Goal: Find contact information: Find contact information

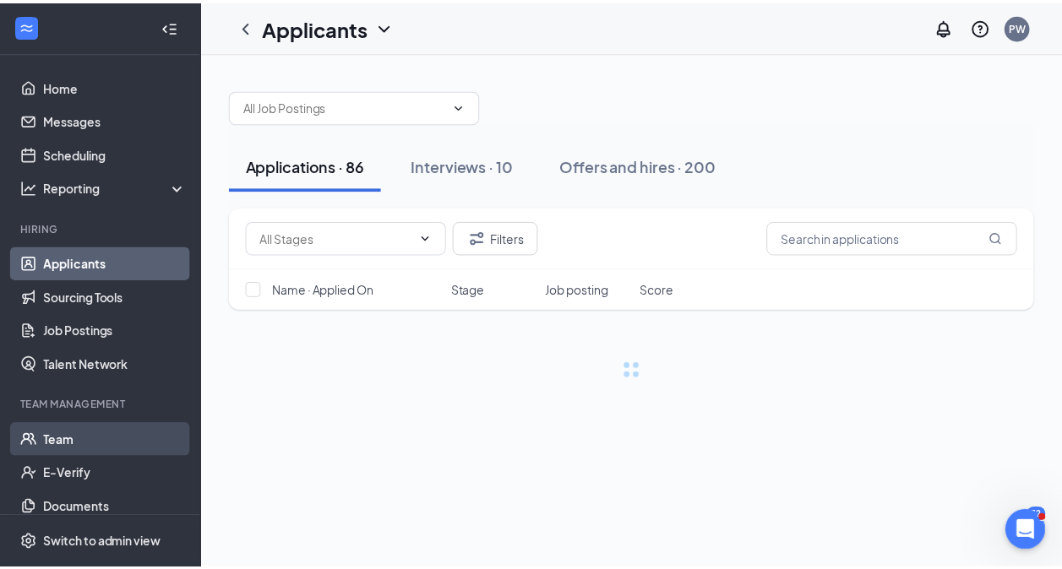
scroll to position [843, 0]
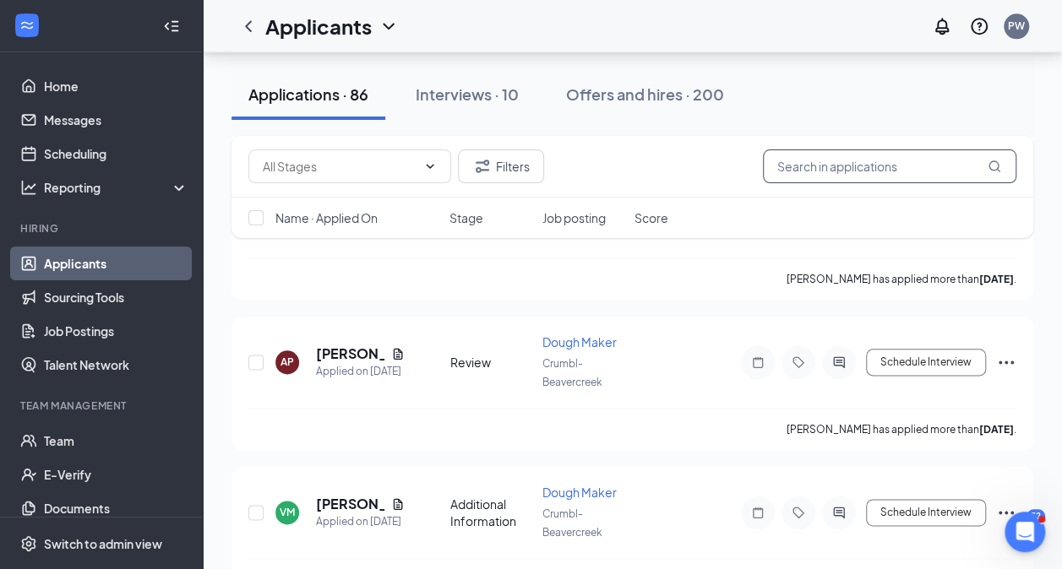
click at [790, 166] on input "text" at bounding box center [889, 166] width 253 height 34
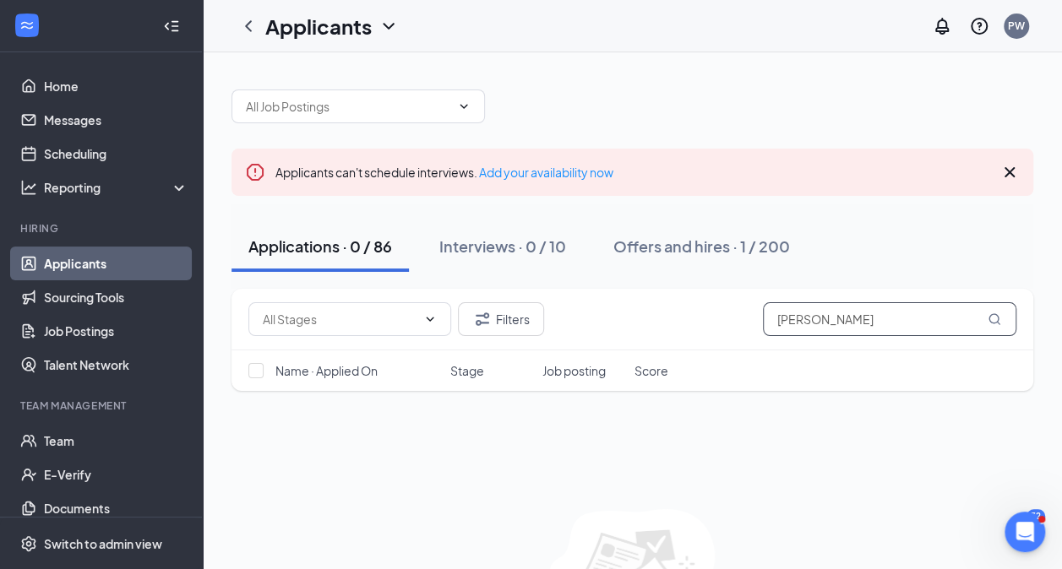
scroll to position [123, 0]
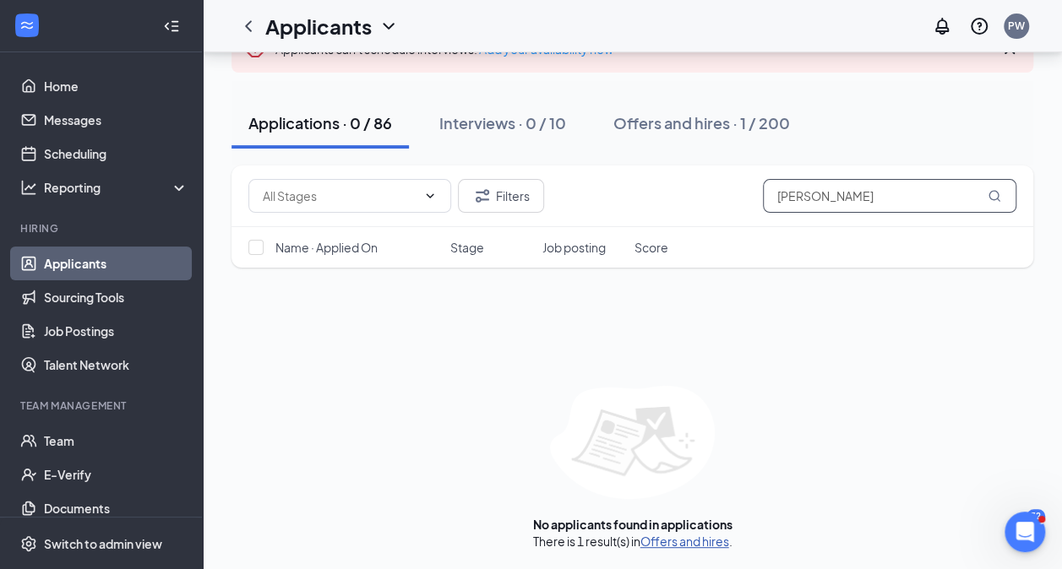
type input "[PERSON_NAME]"
click at [716, 541] on link "Offers and hires" at bounding box center [684, 541] width 89 height 15
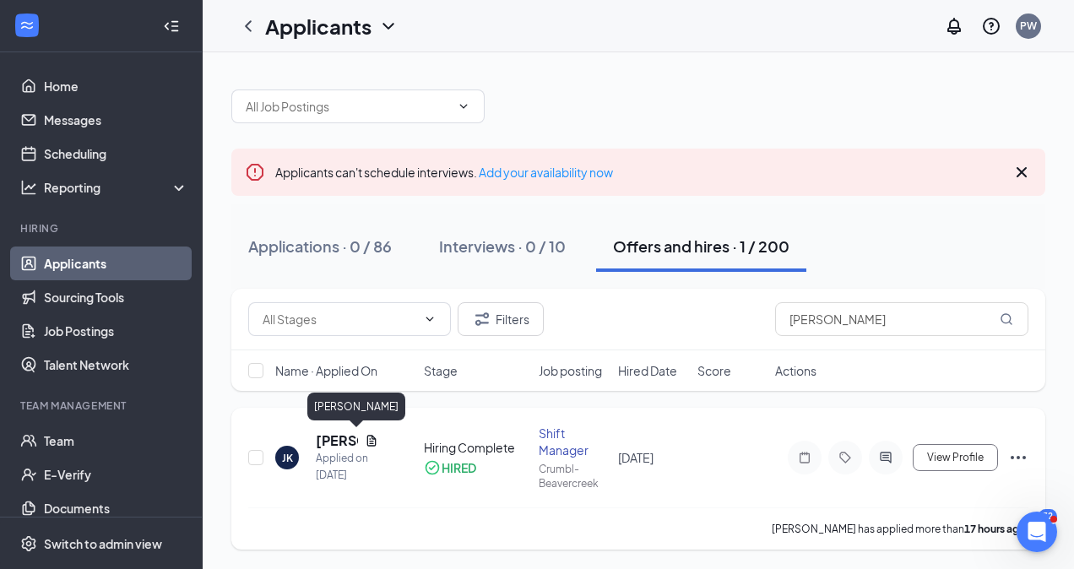
click at [343, 443] on h5 "[PERSON_NAME]" at bounding box center [337, 441] width 42 height 19
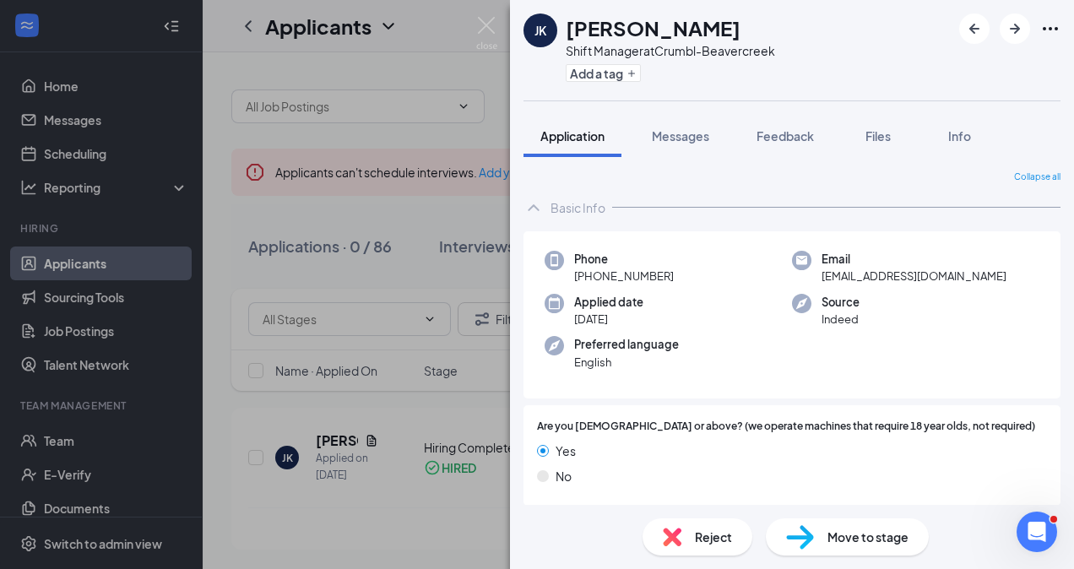
drag, startPoint x: 671, startPoint y: 272, endPoint x: 591, endPoint y: 283, distance: 81.0
click at [591, 283] on div "Phone [PHONE_NUMBER]" at bounding box center [668, 268] width 247 height 35
drag, startPoint x: 591, startPoint y: 283, endPoint x: 618, endPoint y: 274, distance: 28.6
copy span "937) 272-6684"
drag, startPoint x: 933, startPoint y: 275, endPoint x: 812, endPoint y: 285, distance: 121.2
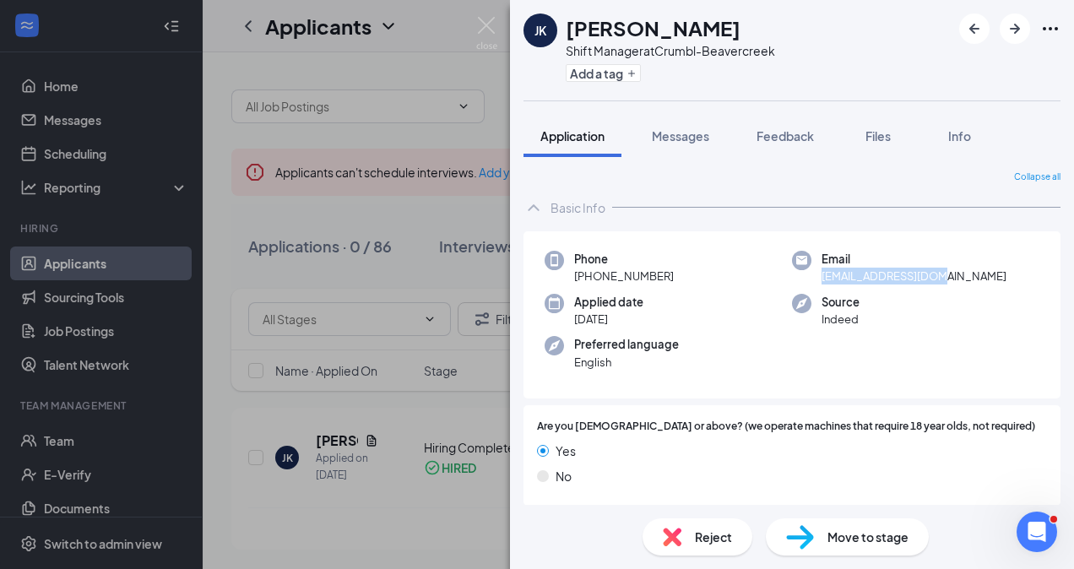
click at [812, 285] on div "Phone [PHONE_NUMBER] Email [EMAIL_ADDRESS][DOMAIN_NAME] Applied date [DATE] Sou…" at bounding box center [792, 315] width 537 height 168
drag, startPoint x: 812, startPoint y: 285, endPoint x: 890, endPoint y: 274, distance: 78.6
copy span "[EMAIL_ADDRESS][DOMAIN_NAME]"
click at [426, 218] on div "JK [PERSON_NAME] Shift Manager at Crumbl-Beavercreek Add a tag Application Mess…" at bounding box center [537, 284] width 1074 height 569
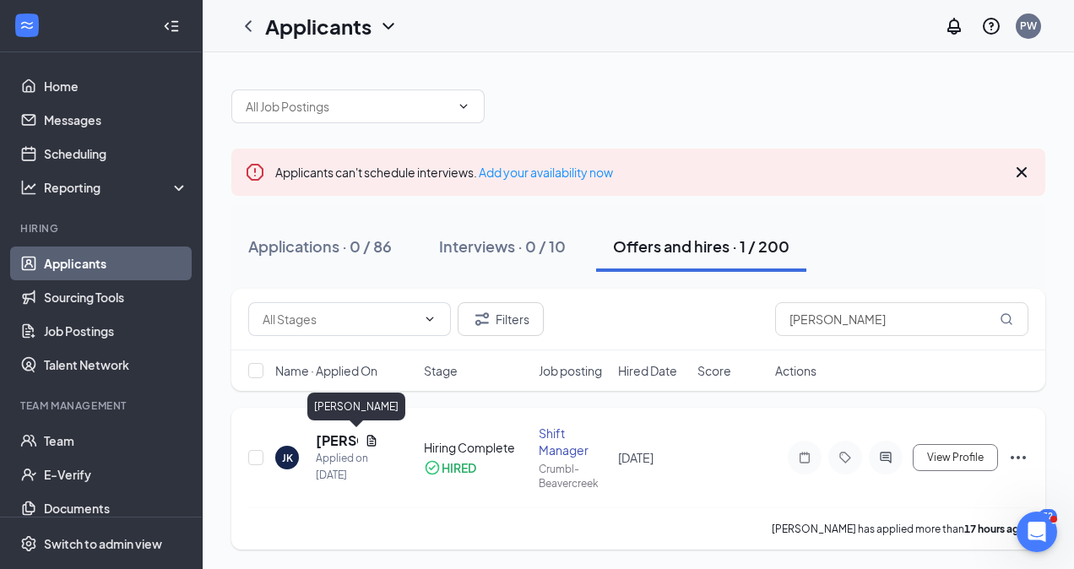
click at [344, 441] on h5 "[PERSON_NAME]" at bounding box center [337, 441] width 42 height 19
